Goal: Communication & Community: Ask a question

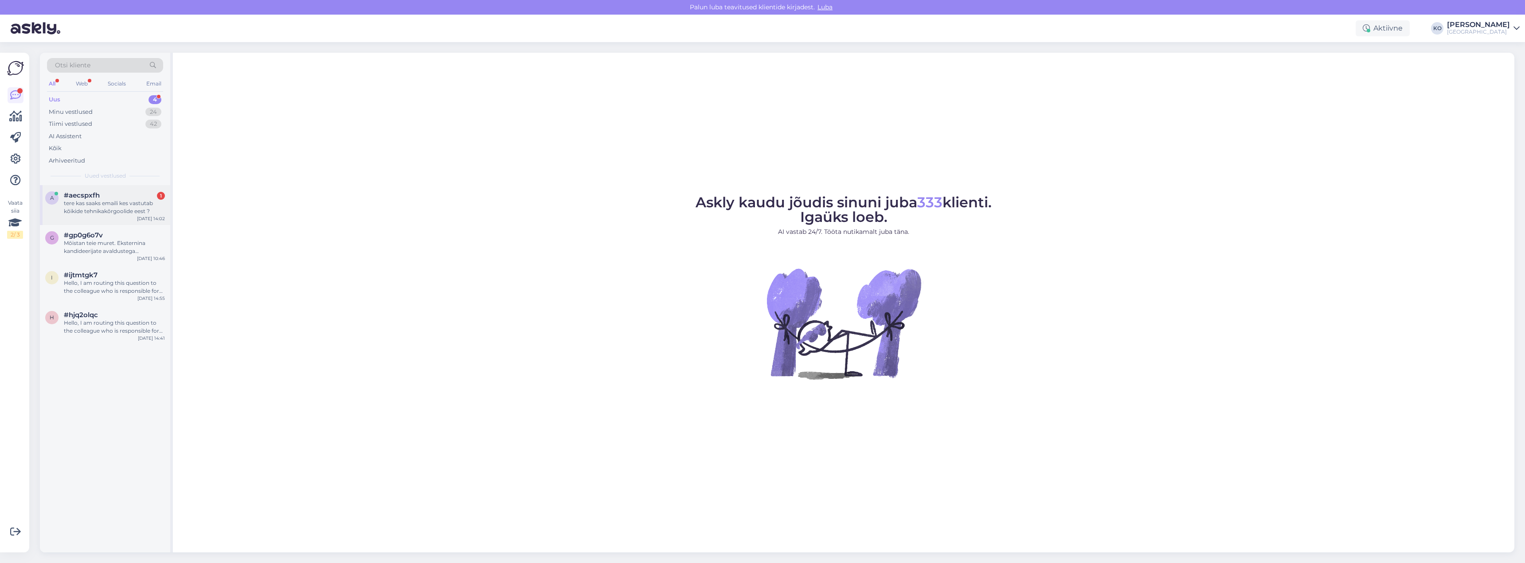
click at [101, 192] on div "#aecspxfh 1" at bounding box center [114, 195] width 101 height 8
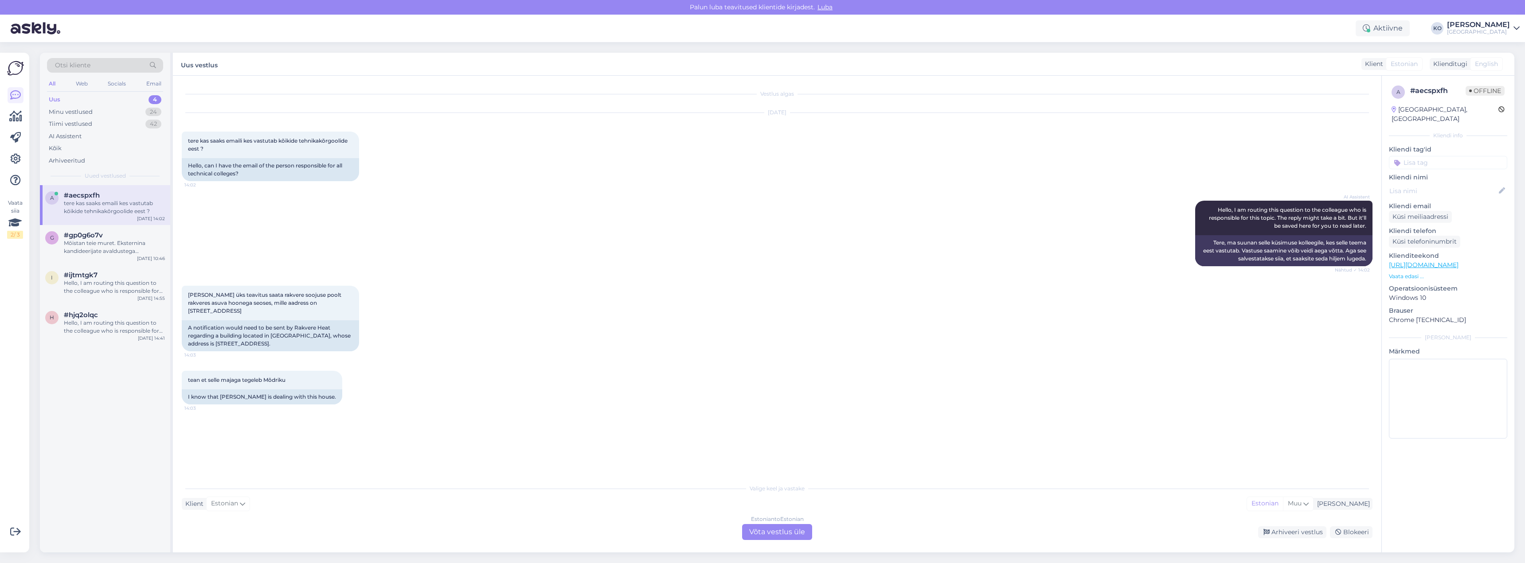
click at [764, 531] on div "Estonian to Estonian Võta vestlus üle" at bounding box center [777, 532] width 70 height 16
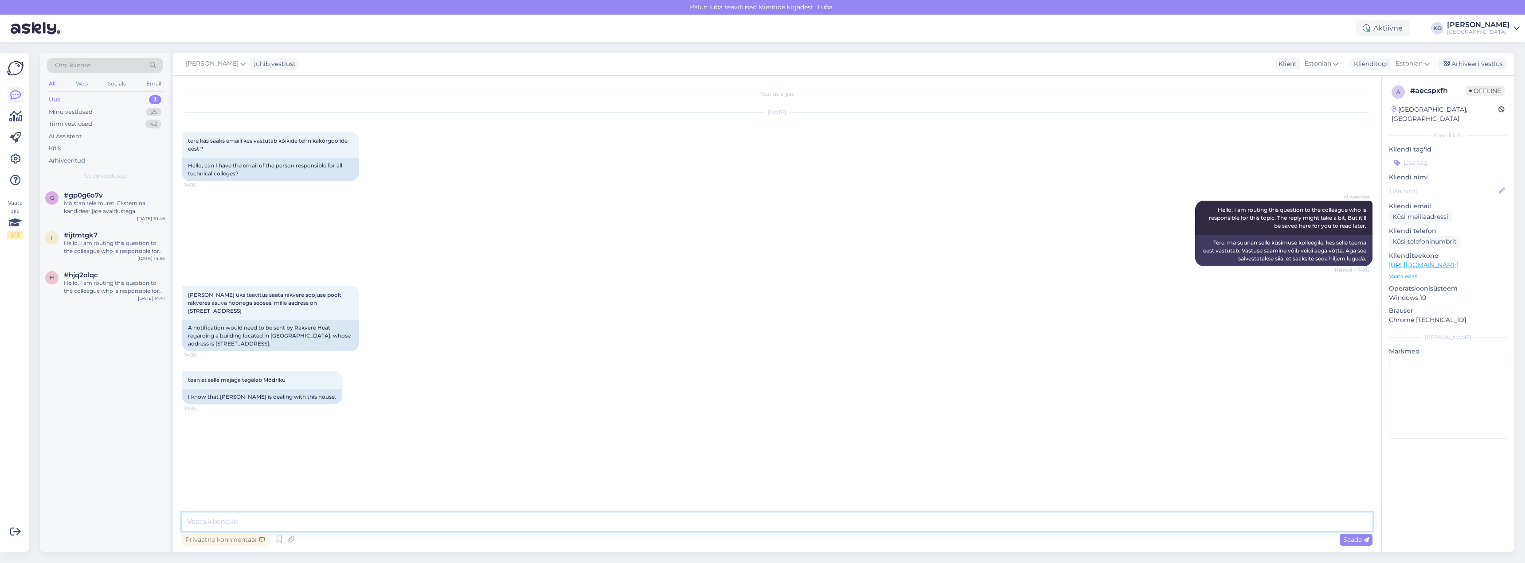
click at [323, 521] on textarea at bounding box center [777, 522] width 1190 height 19
type textarea "Tere. Palun suhelge sel teemal e-posti aadressil [EMAIL_ADDRESS][DOMAIN_NAME]"
click at [1345, 539] on span "Saada" at bounding box center [1356, 540] width 26 height 8
click at [104, 206] on div "Mõistan teie muret. Eksternina kandideerijate avaldustega tegeletakse augustis.…" at bounding box center [114, 207] width 101 height 16
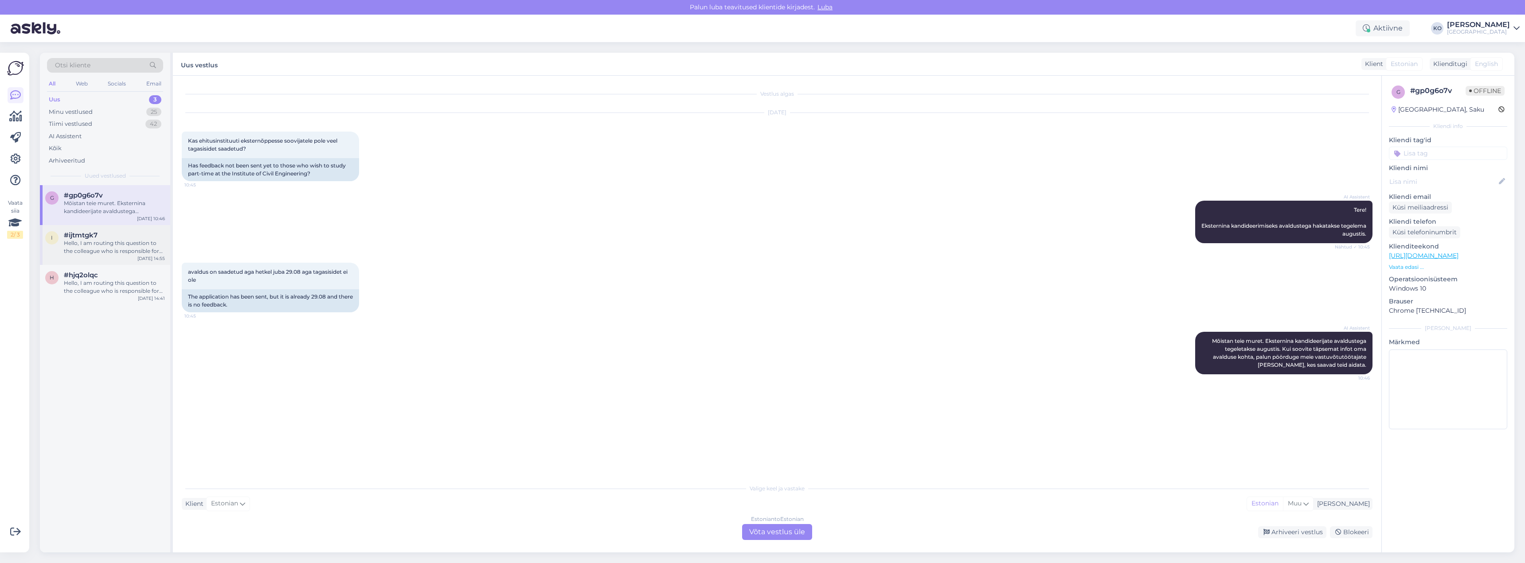
click at [83, 246] on div "Hello, I am routing this question to the colleague who is responsible for this …" at bounding box center [114, 247] width 101 height 16
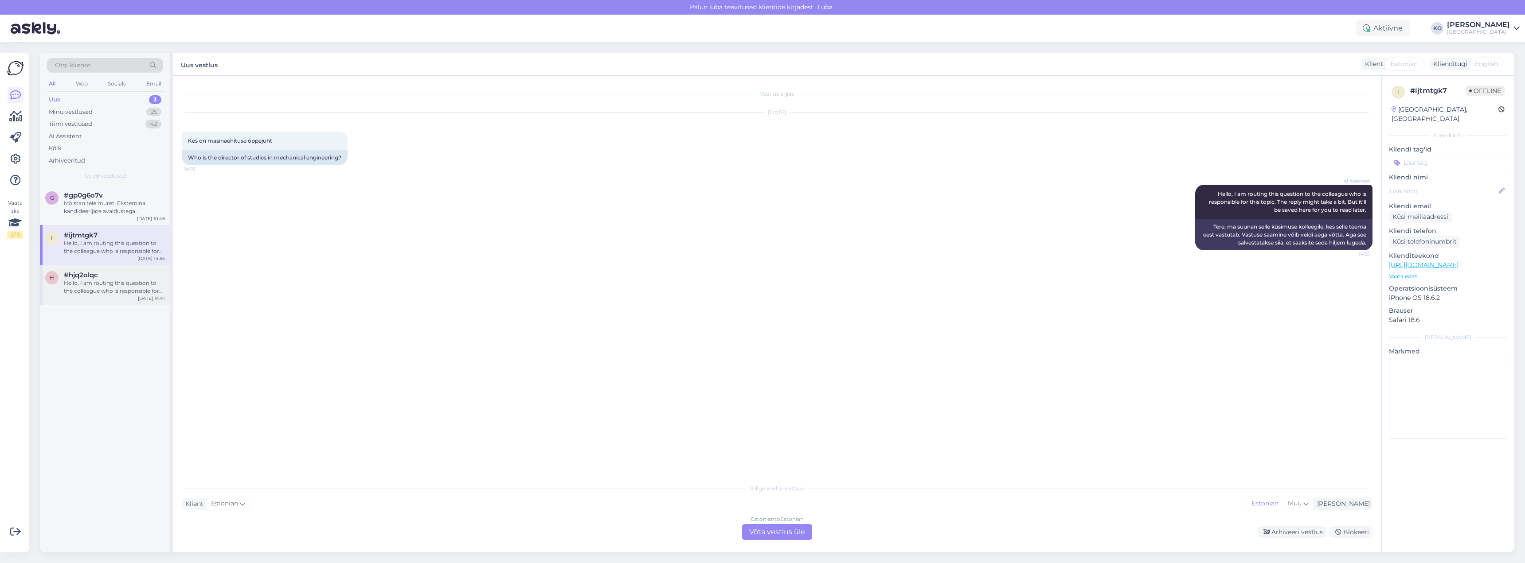
click at [90, 289] on div "Hello, I am routing this question to the colleague who is responsible for this …" at bounding box center [114, 287] width 101 height 16
